Goal: Information Seeking & Learning: Learn about a topic

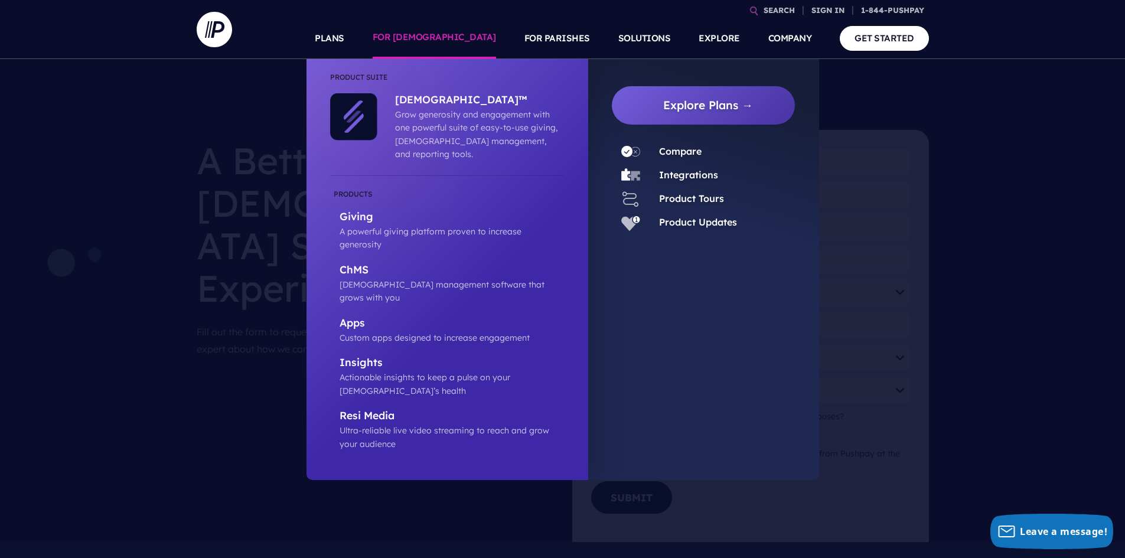
click at [467, 34] on link "FOR [DEMOGRAPHIC_DATA]" at bounding box center [434, 38] width 123 height 41
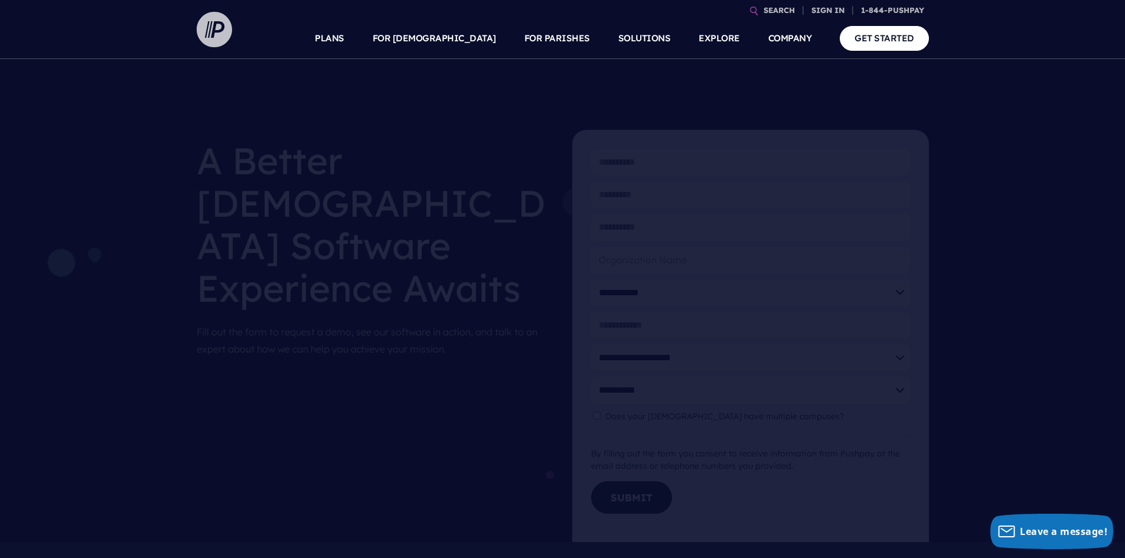
click at [221, 27] on img at bounding box center [214, 29] width 35 height 35
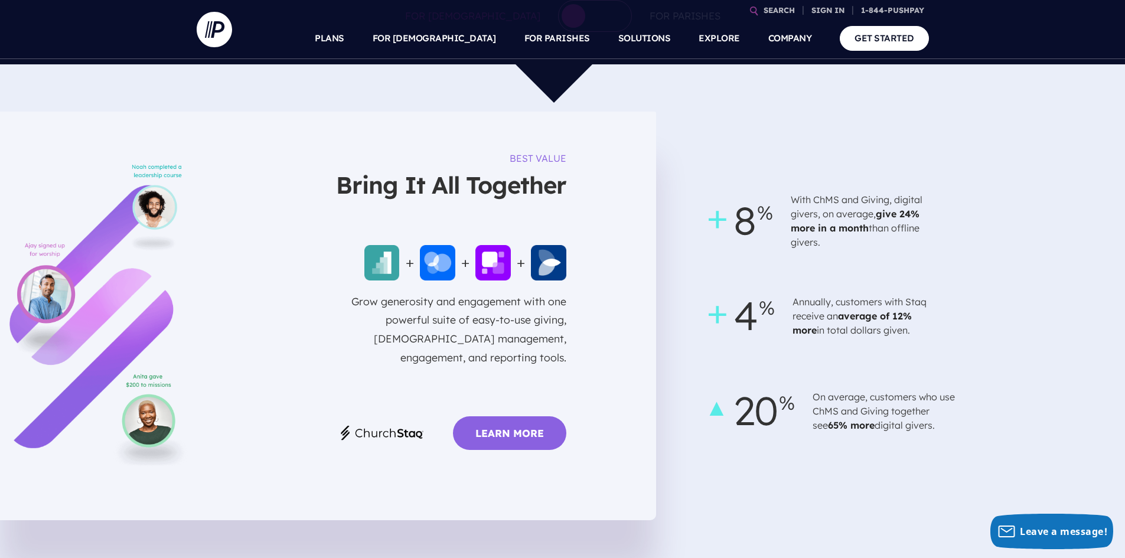
scroll to position [768, 0]
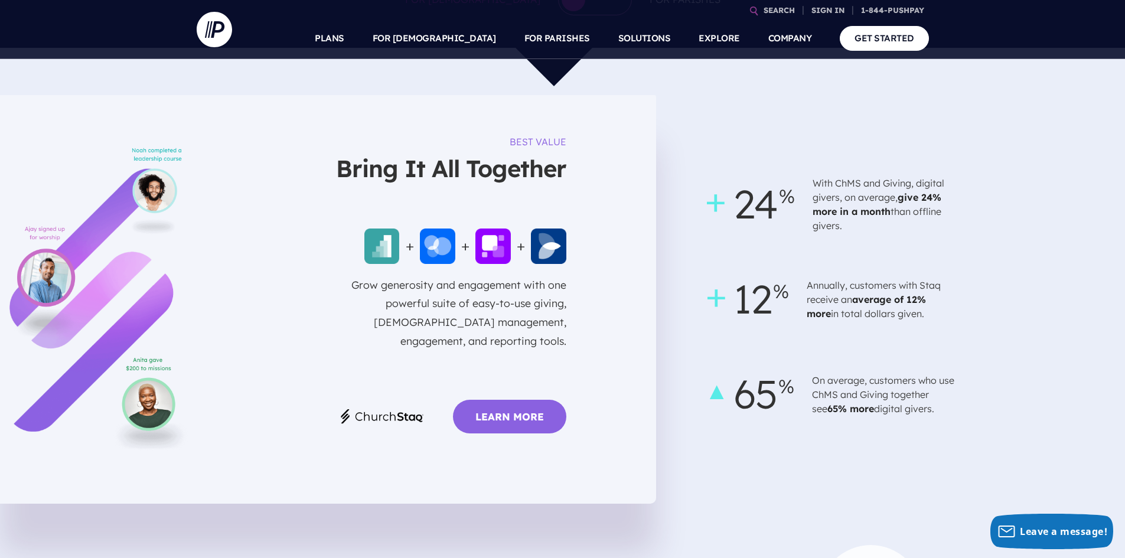
click at [480, 410] on link "Learn More" at bounding box center [509, 417] width 113 height 34
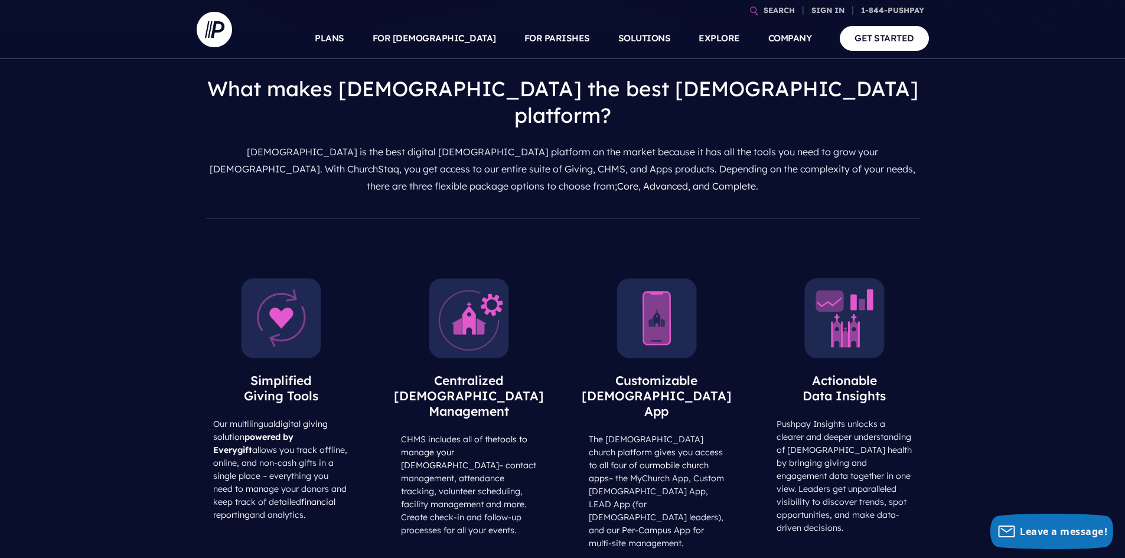
scroll to position [472, 0]
click at [275, 278] on img at bounding box center [281, 318] width 80 height 80
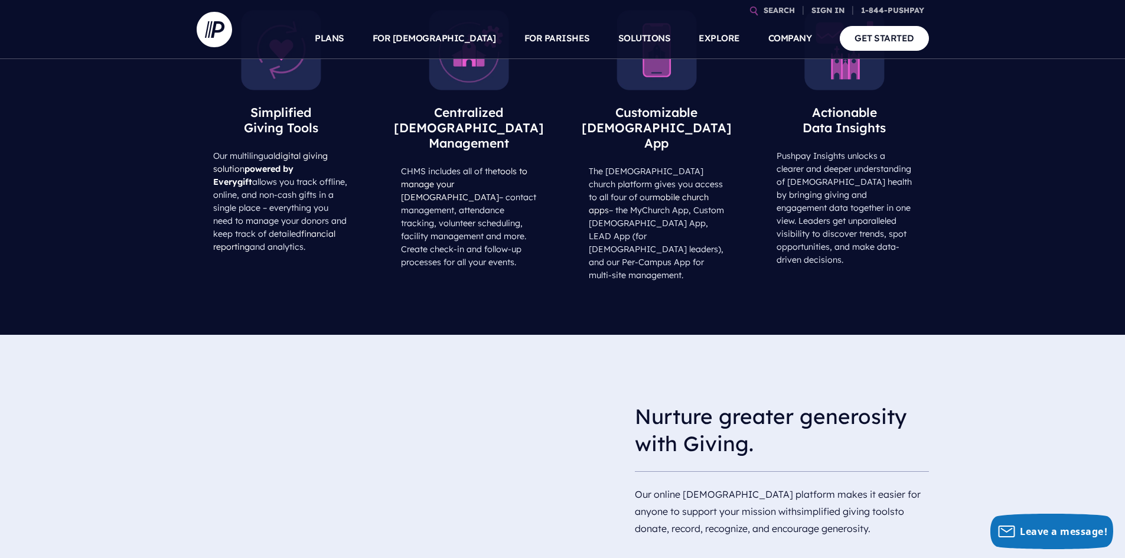
scroll to position [494, 0]
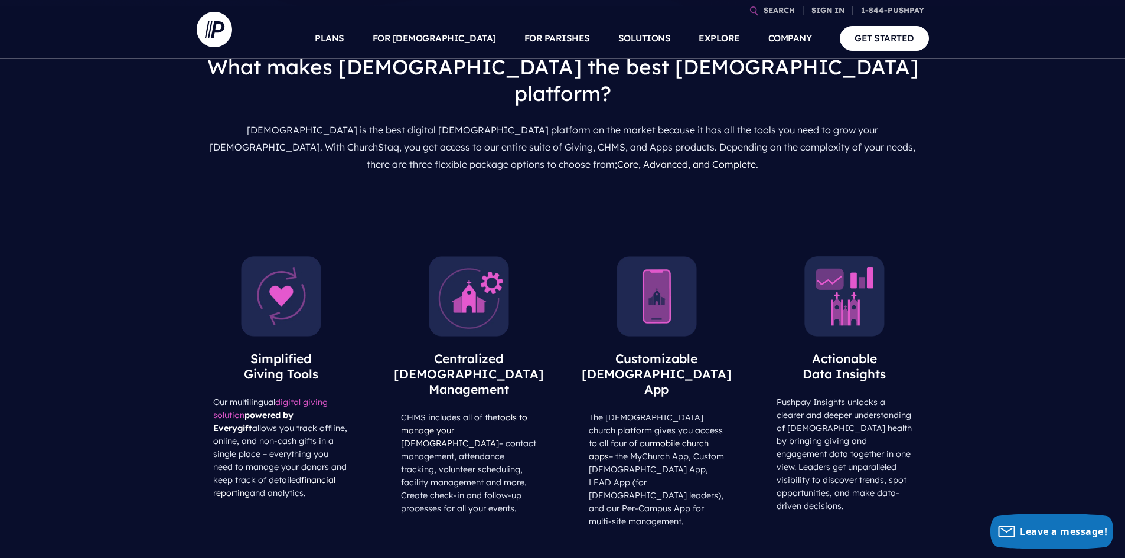
click at [297, 397] on link "digital giving solution" at bounding box center [270, 409] width 115 height 24
click at [441, 412] on link "tools to manage your church" at bounding box center [464, 430] width 126 height 37
click at [631, 438] on link "mobile church apps" at bounding box center [649, 450] width 120 height 24
click at [839, 256] on img at bounding box center [844, 296] width 80 height 80
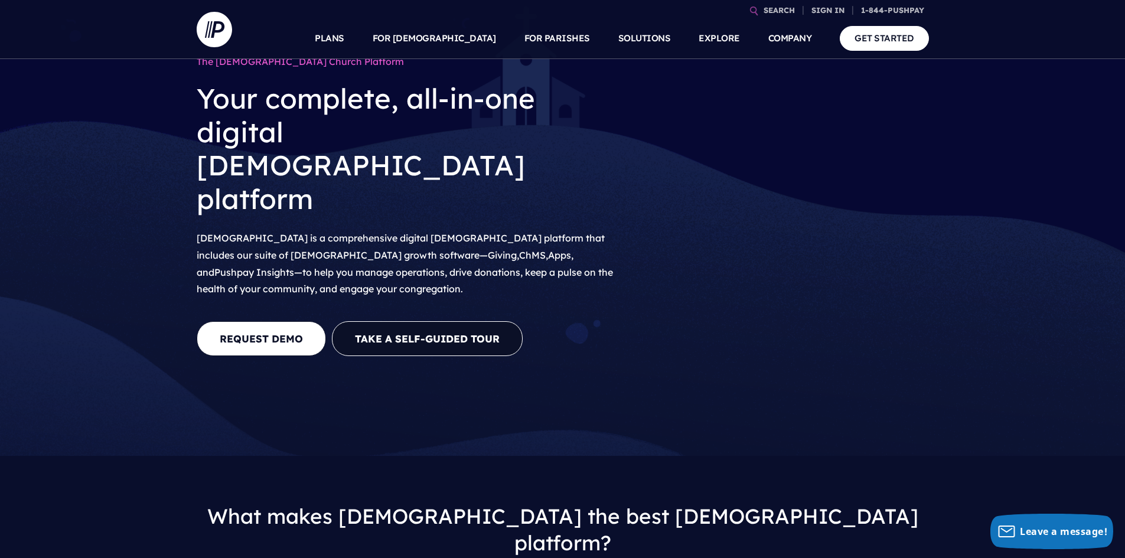
scroll to position [0, 0]
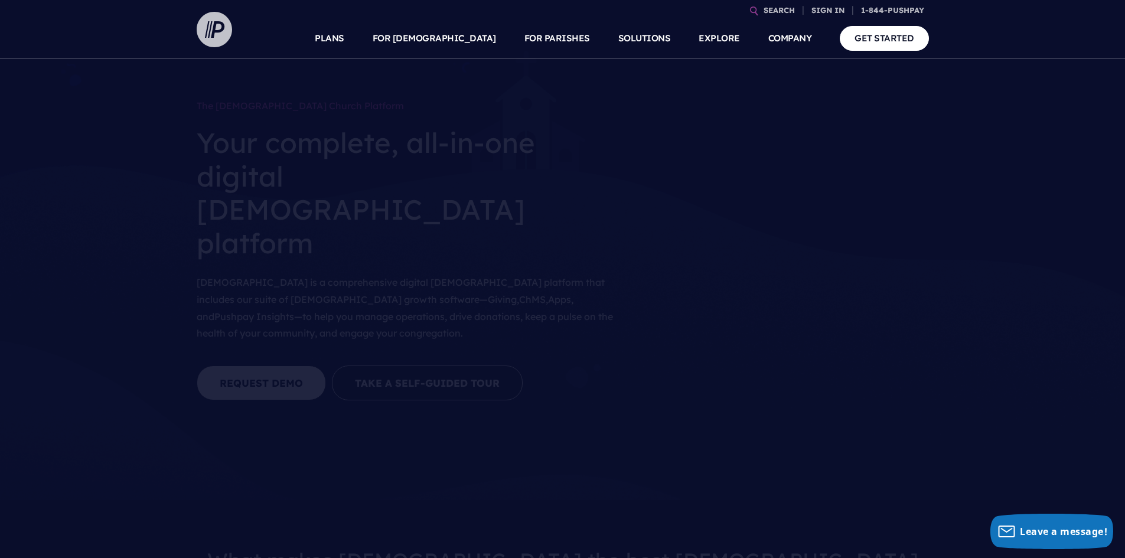
click at [206, 25] on img at bounding box center [214, 29] width 35 height 35
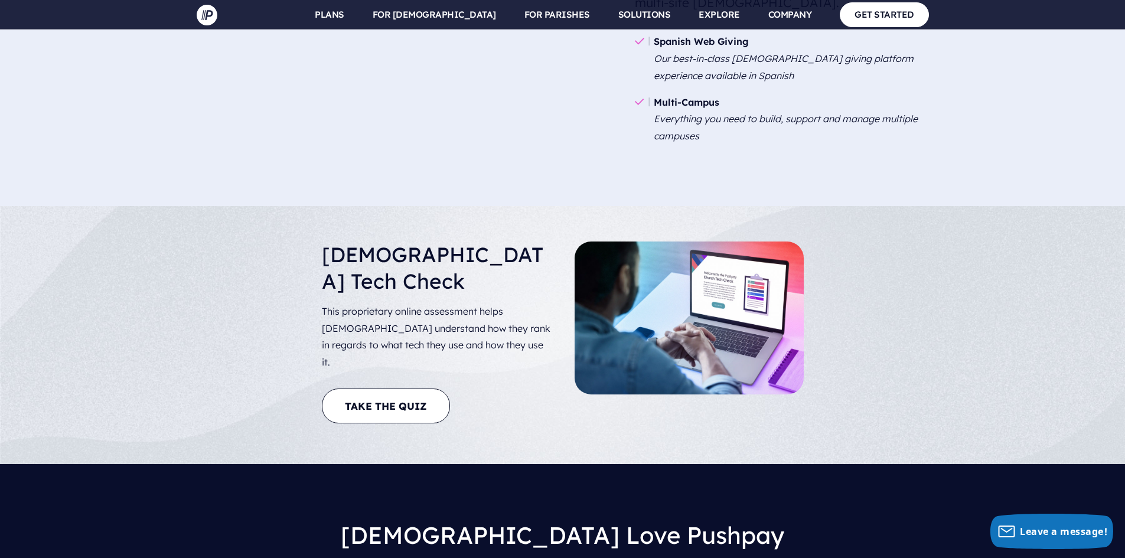
scroll to position [2126, 0]
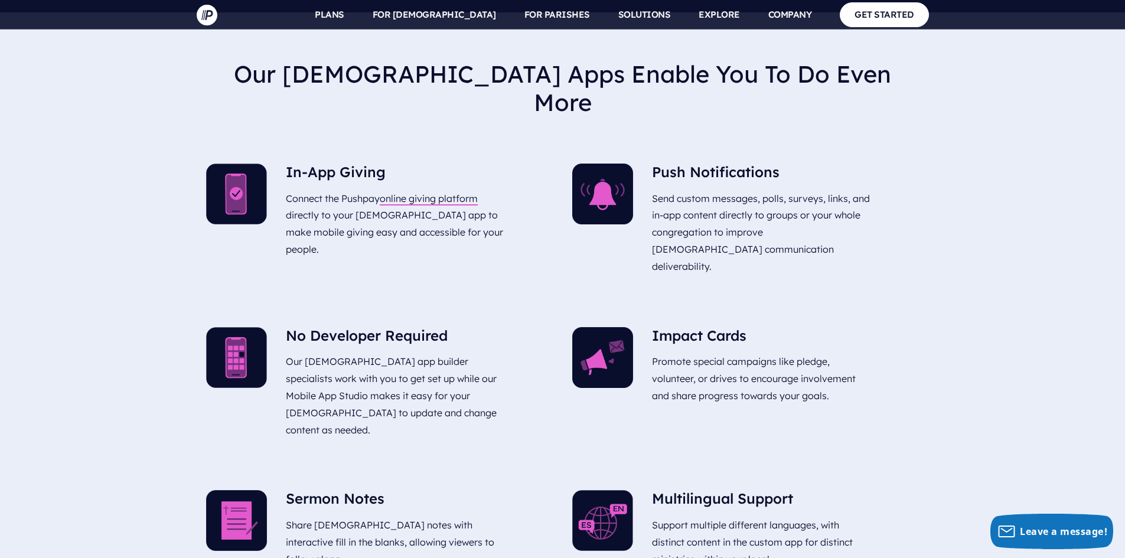
scroll to position [2362, 0]
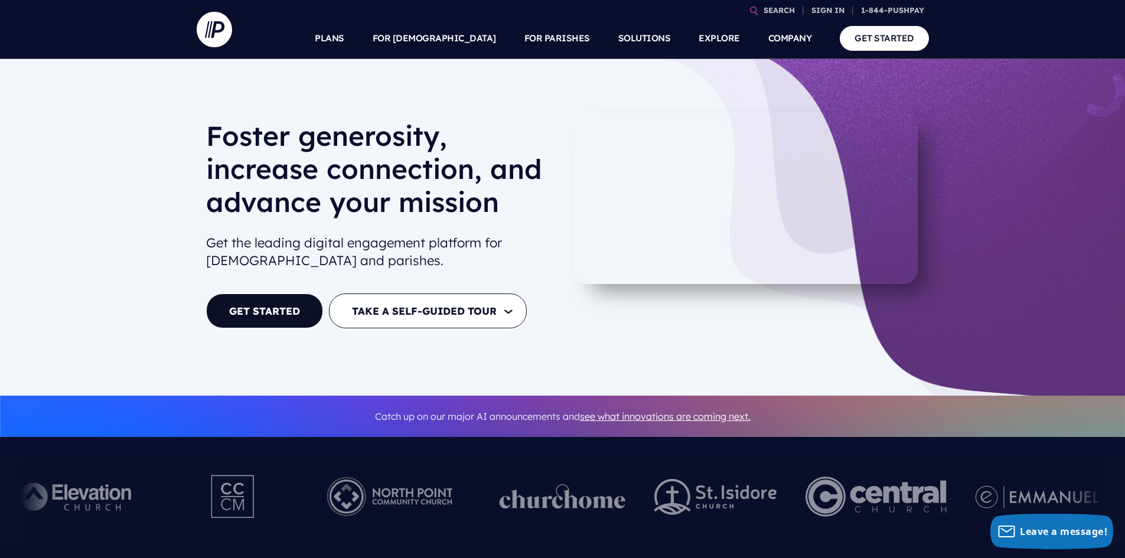
click at [509, 232] on h2 "Get the leading digital engagement platform for [DEMOGRAPHIC_DATA] and parishes." at bounding box center [379, 252] width 347 height 46
click at [483, 314] on button "TAKE A SELF-GUIDED TOUR" at bounding box center [428, 311] width 198 height 35
click at [434, 352] on link "FOR [DEMOGRAPHIC_DATA]" at bounding box center [413, 347] width 133 height 28
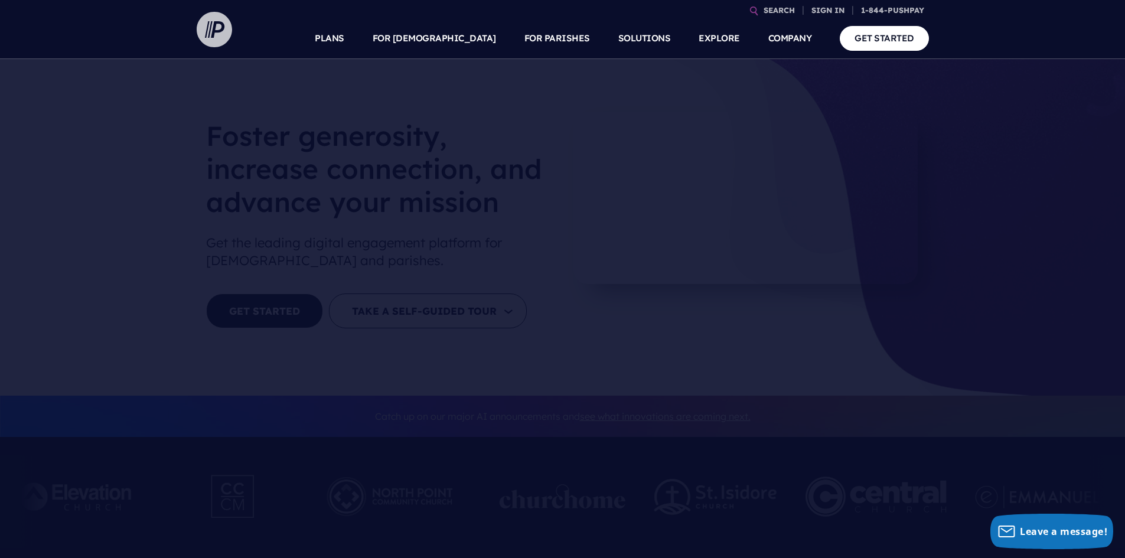
click at [214, 24] on img at bounding box center [214, 29] width 35 height 35
